Goal: Book appointment/travel/reservation

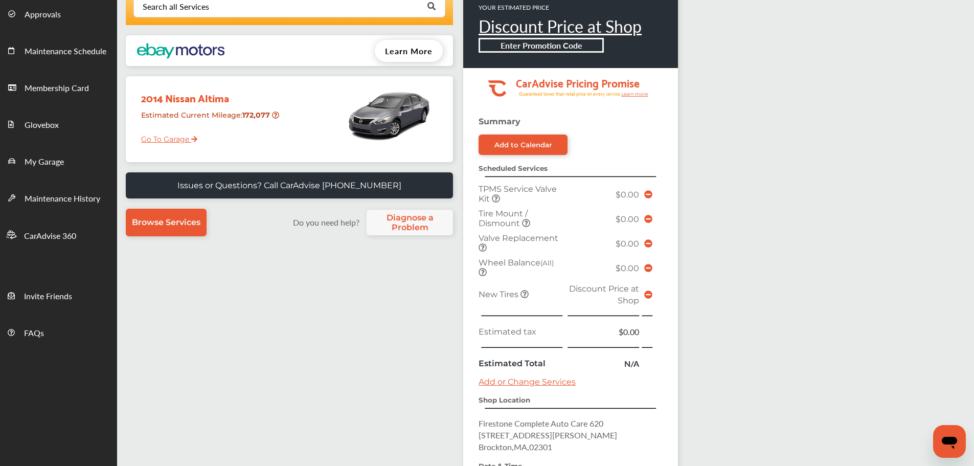
scroll to position [102, 0]
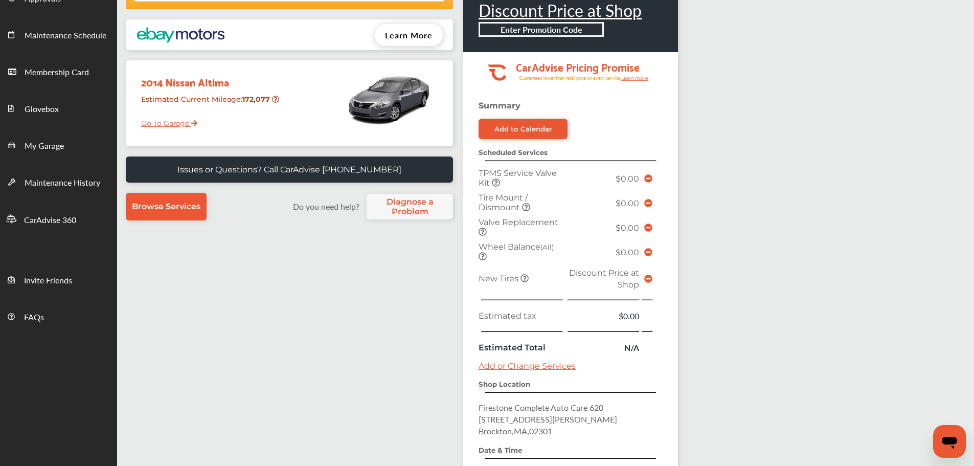
click at [647, 282] on icon at bounding box center [648, 278] width 8 height 8
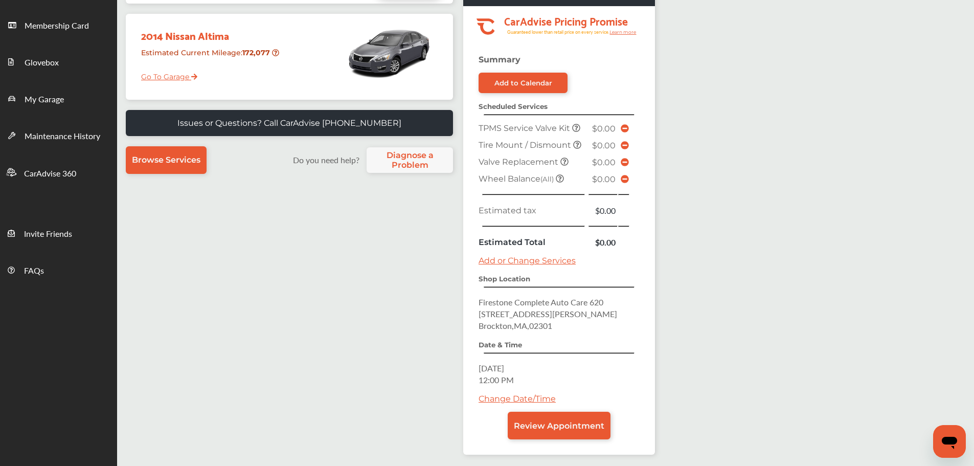
scroll to position [195, 0]
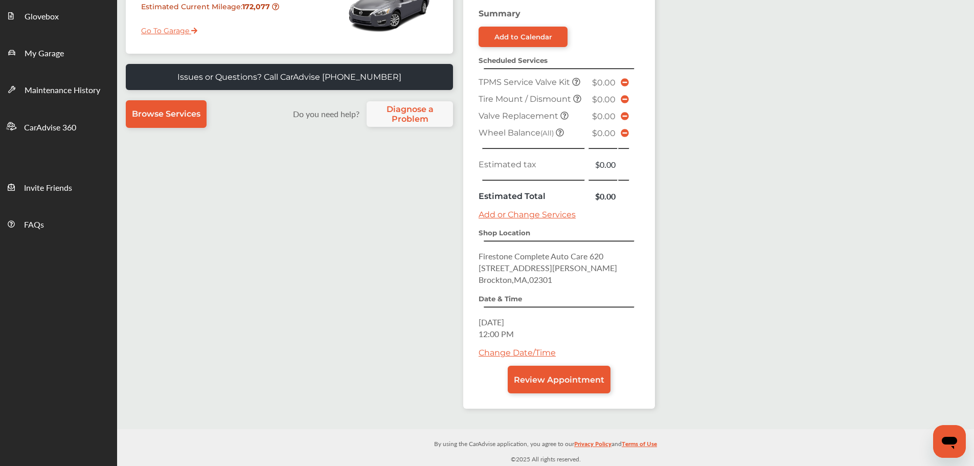
click at [48, 60] on span "My Garage" at bounding box center [44, 53] width 39 height 13
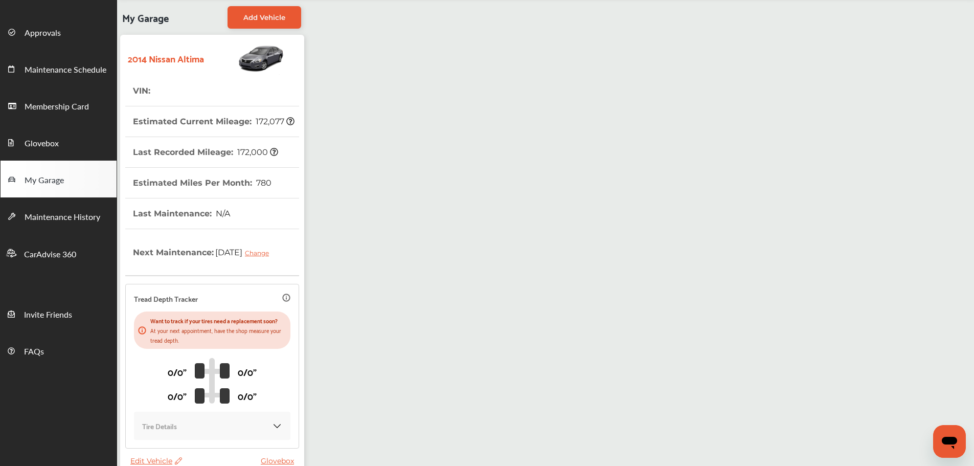
scroll to position [150, 0]
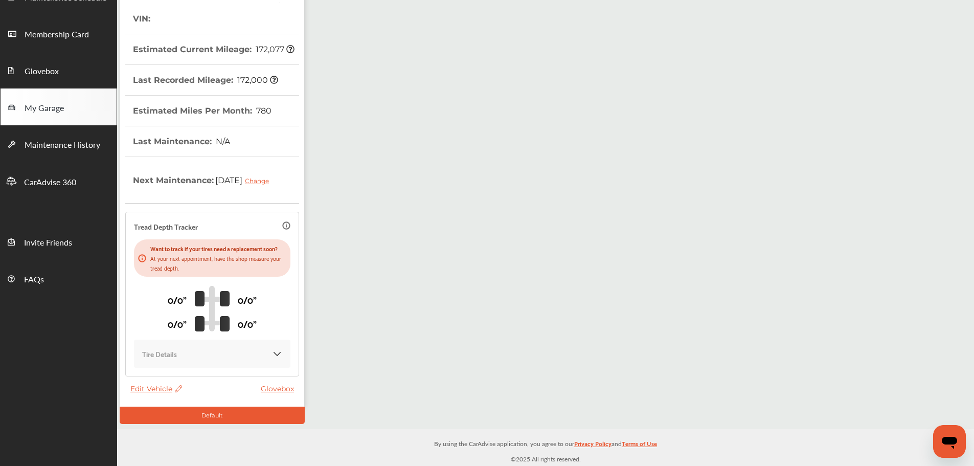
click at [135, 385] on span "Edit Vehicle" at bounding box center [156, 388] width 52 height 9
click at [145, 397] on div "Edit" at bounding box center [181, 396] width 92 height 16
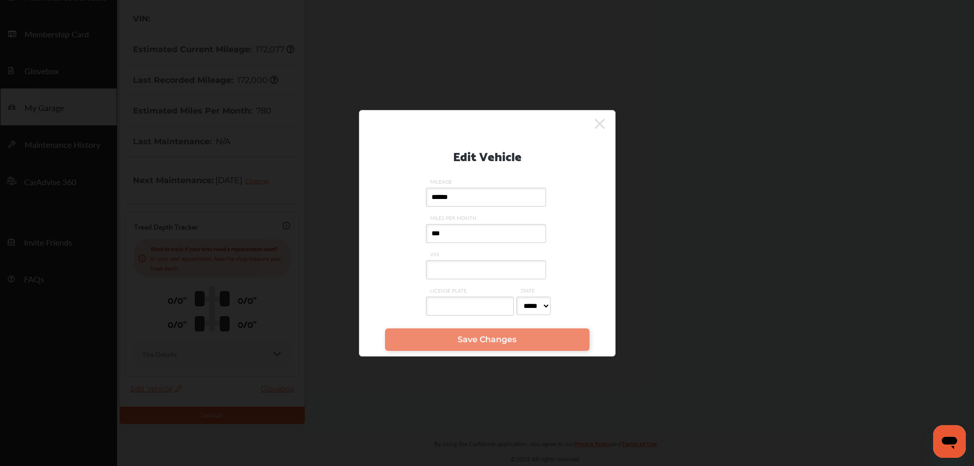
click at [453, 270] on input "VIN" at bounding box center [486, 269] width 120 height 19
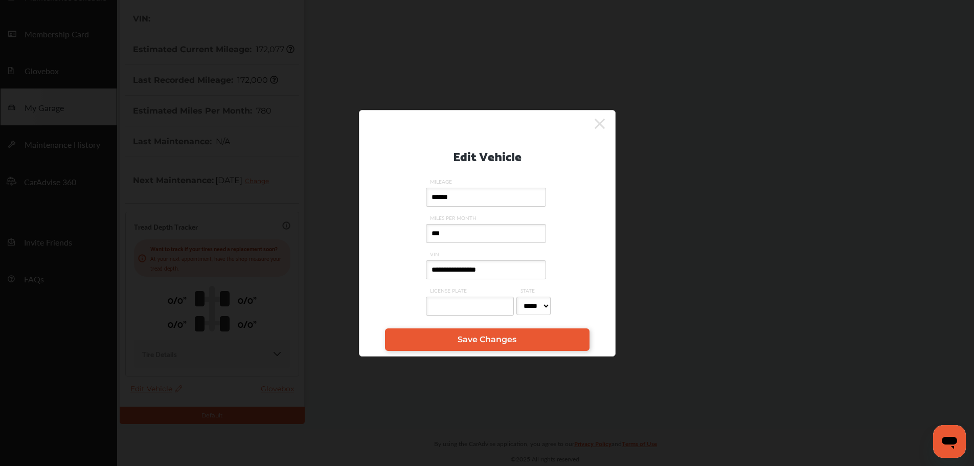
type input "**********"
click at [465, 347] on link "Save Changes" at bounding box center [487, 339] width 204 height 22
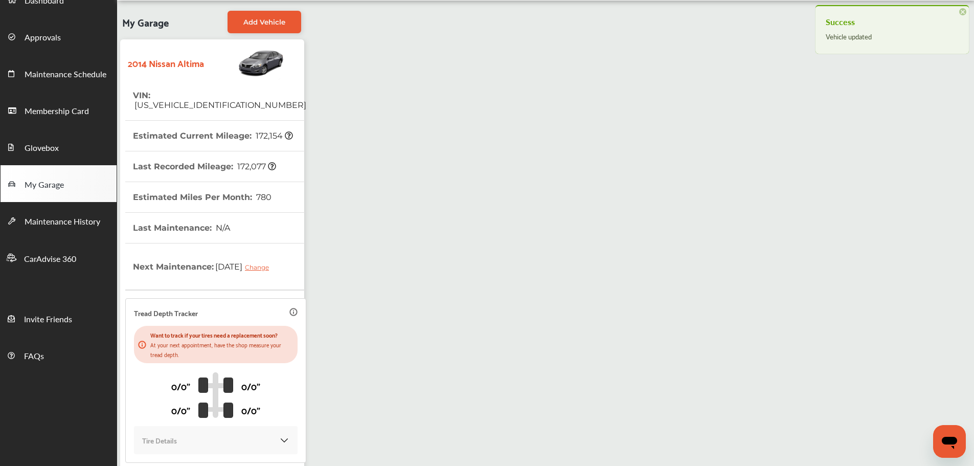
scroll to position [0, 0]
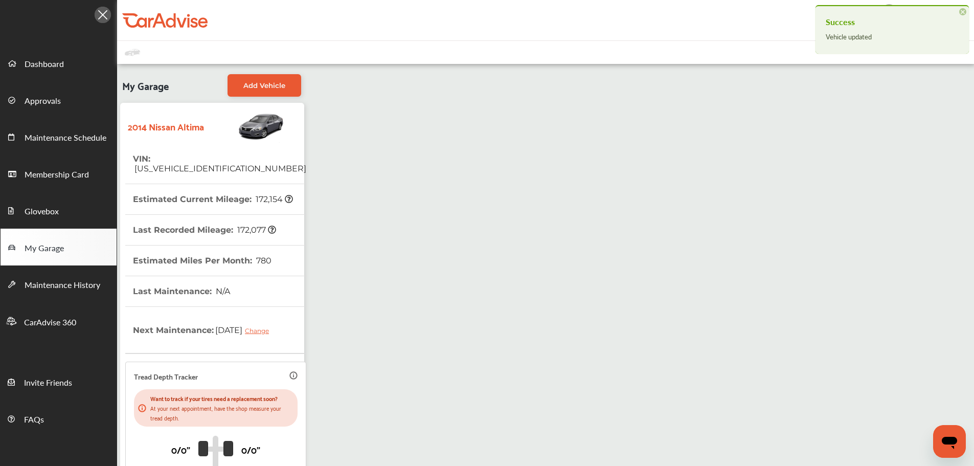
click at [226, 164] on span "[US_VEHICLE_IDENTIFICATION_NUMBER]" at bounding box center [219, 169] width 173 height 10
copy span "[US_VEHICLE_IDENTIFICATION_NUMBER]"
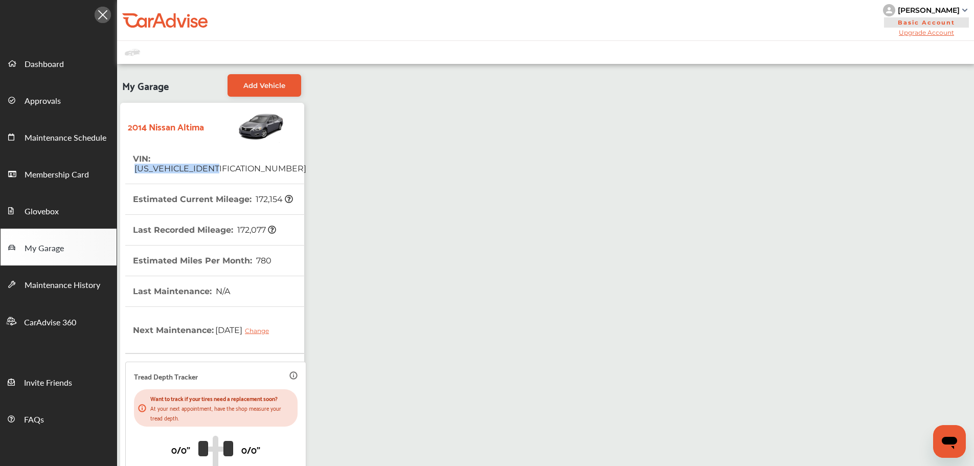
click at [59, 58] on span "Dashboard" at bounding box center [44, 64] width 39 height 13
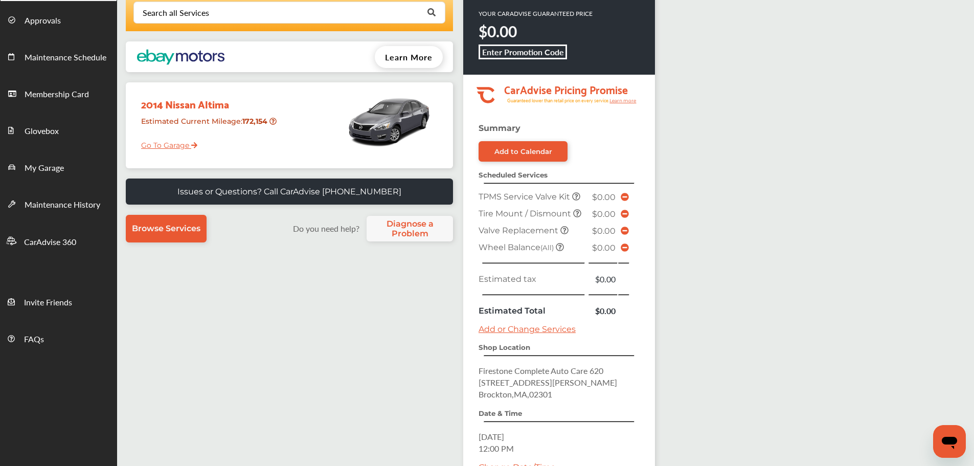
scroll to position [153, 0]
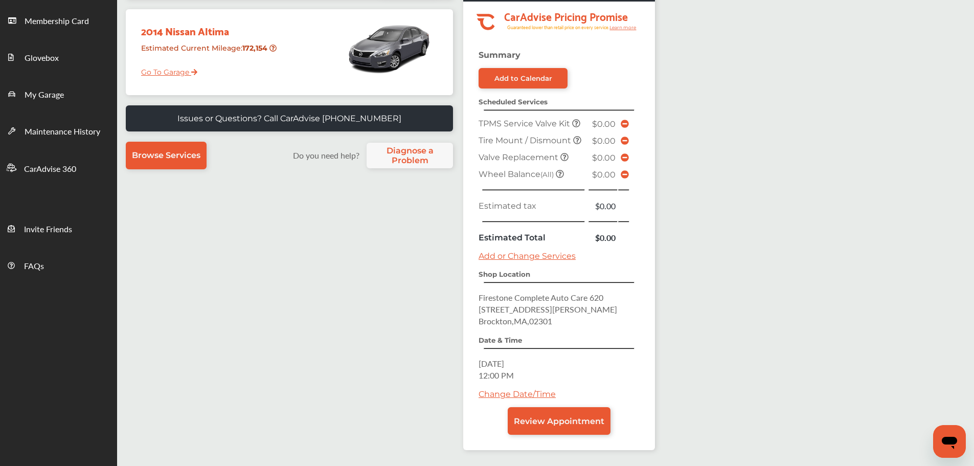
click at [491, 392] on link "Change Date/Time" at bounding box center [516, 394] width 77 height 10
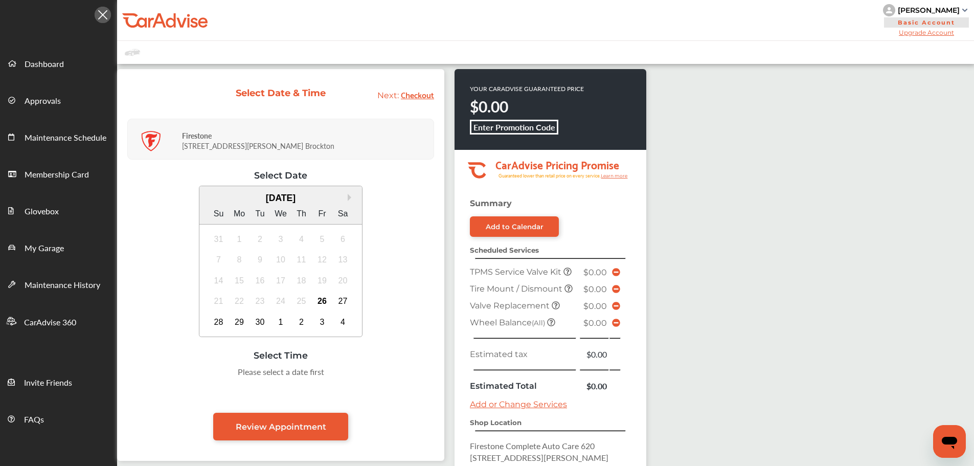
click at [322, 295] on div "26" at bounding box center [322, 301] width 16 height 16
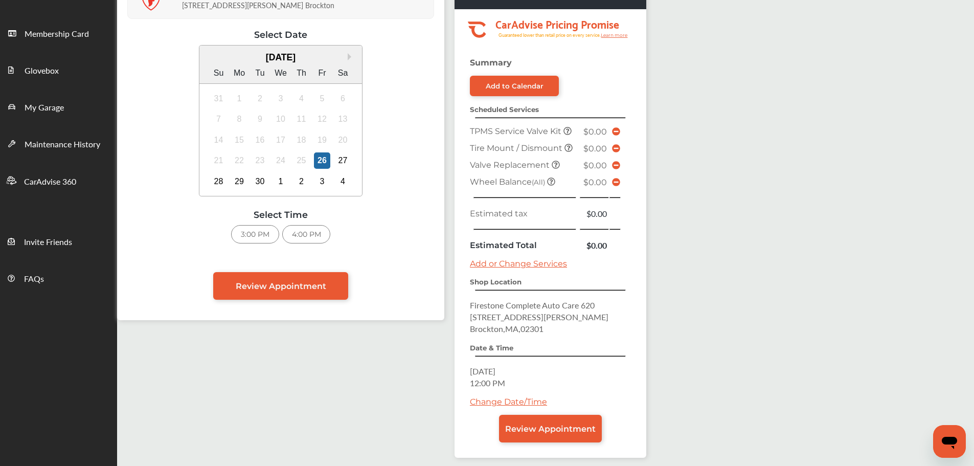
scroll to position [153, 0]
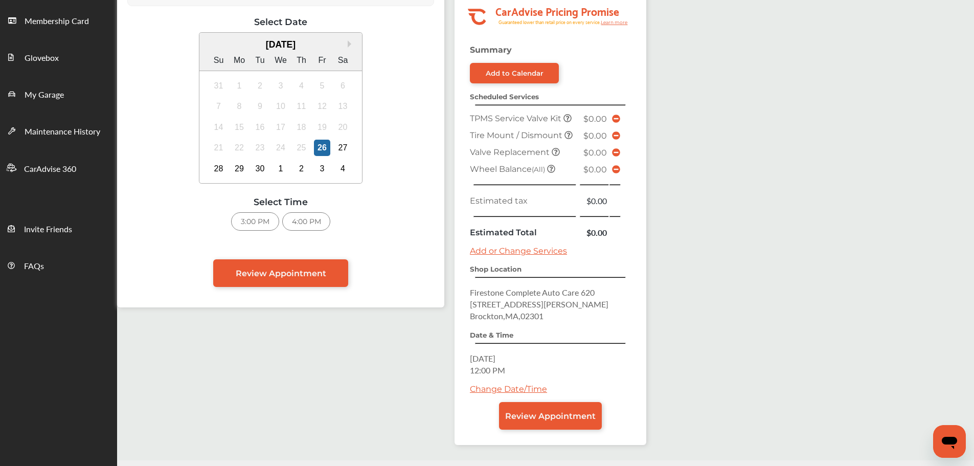
click at [246, 229] on div "3:00 PM" at bounding box center [255, 221] width 48 height 18
click at [578, 419] on span "Review Appointment" at bounding box center [550, 416] width 90 height 10
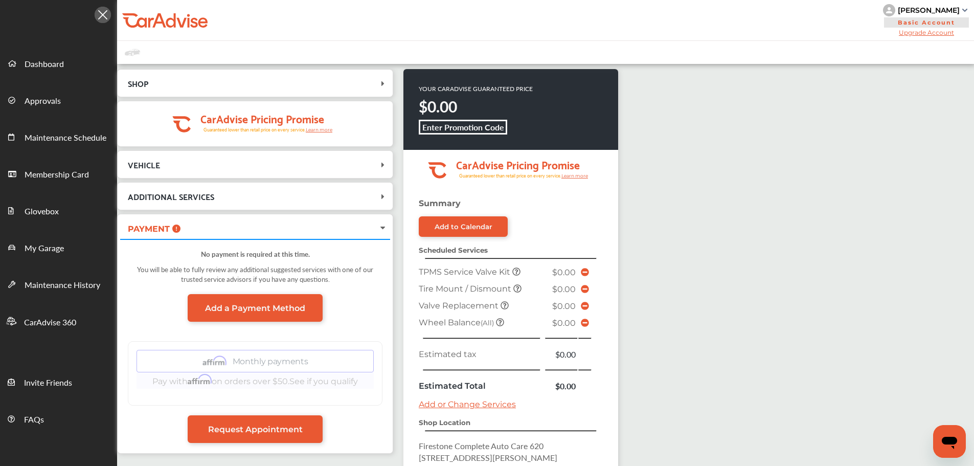
scroll to position [185, 0]
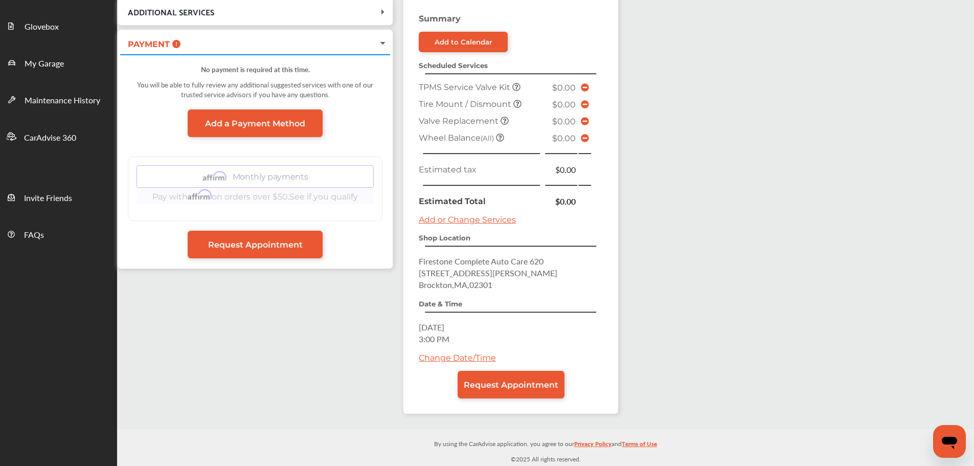
click at [546, 383] on span "Request Appointment" at bounding box center [511, 385] width 95 height 10
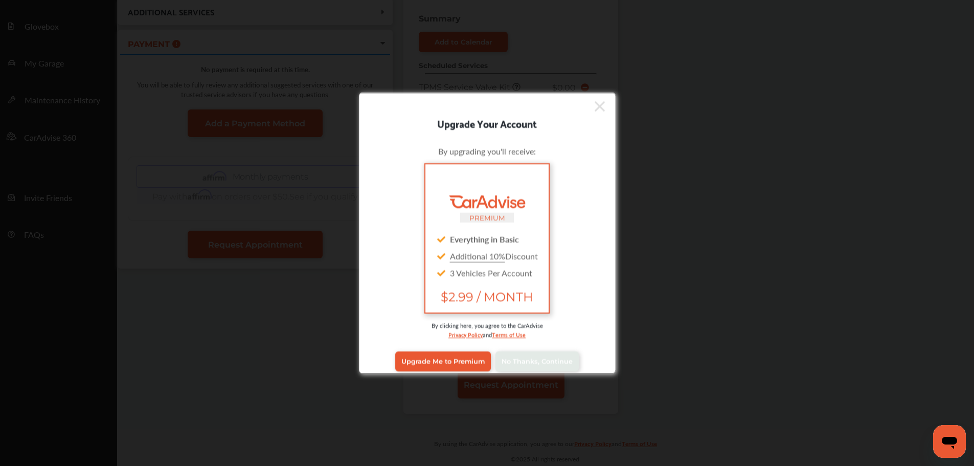
click at [536, 363] on span "No Thanks, Continue" at bounding box center [536, 361] width 71 height 8
